Goal: Find specific page/section: Find specific page/section

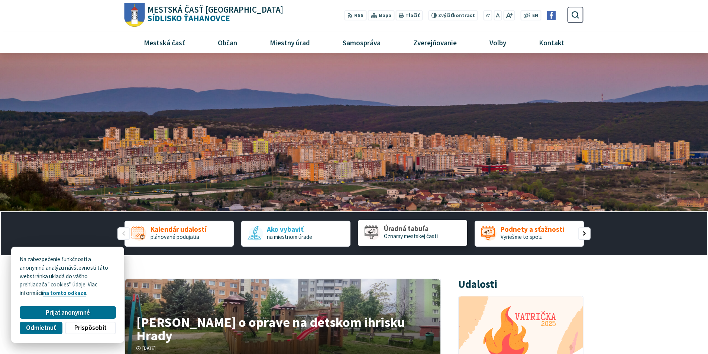
click at [423, 236] on span "Oznamy mestskej časti" at bounding box center [411, 236] width 54 height 7
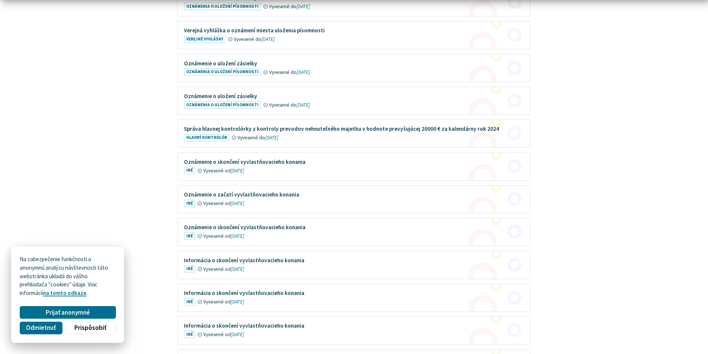
scroll to position [669, 0]
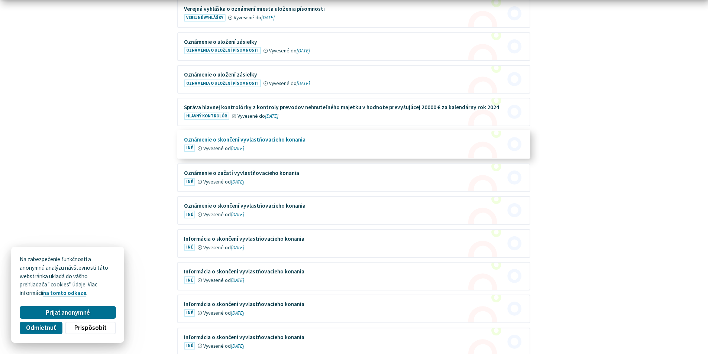
click at [259, 132] on figure at bounding box center [354, 144] width 352 height 27
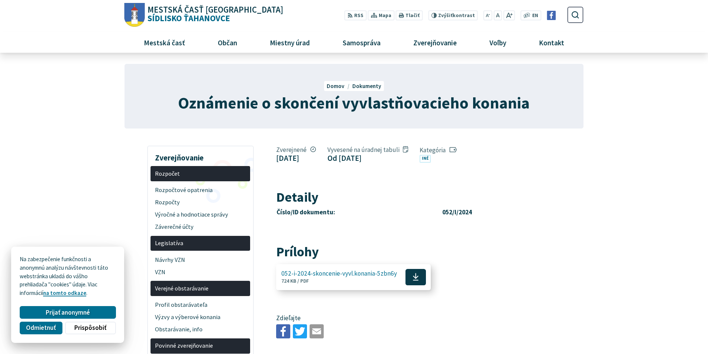
click at [355, 277] on span "052-i-2024-skoncenie-vyvl.konania-5zbn6y" at bounding box center [339, 273] width 116 height 7
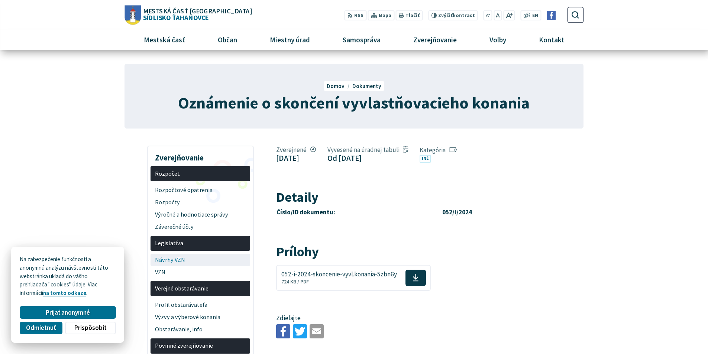
click at [176, 258] on span "Návrhy VZN" at bounding box center [200, 260] width 91 height 12
